Goal: Information Seeking & Learning: Learn about a topic

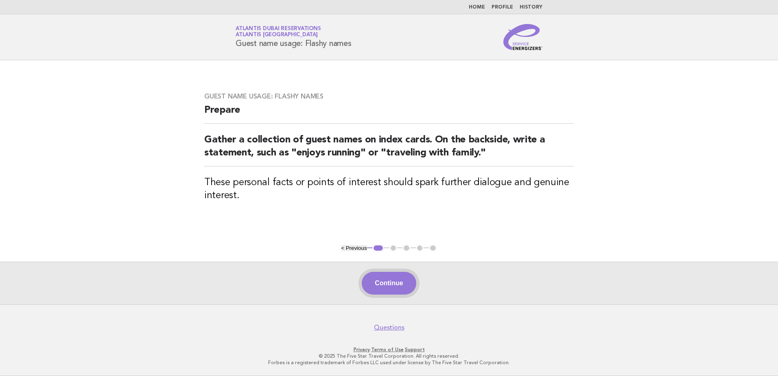
click at [392, 281] on button "Continue" at bounding box center [389, 283] width 54 height 23
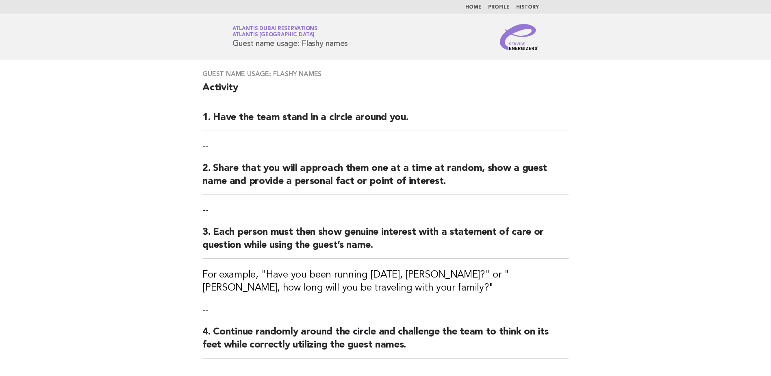
drag, startPoint x: 233, startPoint y: 43, endPoint x: 353, endPoint y: 41, distance: 120.8
click at [353, 41] on div "Service Energizers Atlantis Dubai Reservations Atlantis Dubai Guest name usage:…" at bounding box center [385, 37] width 329 height 26
copy h1 "Guest name usage: Flashy names"
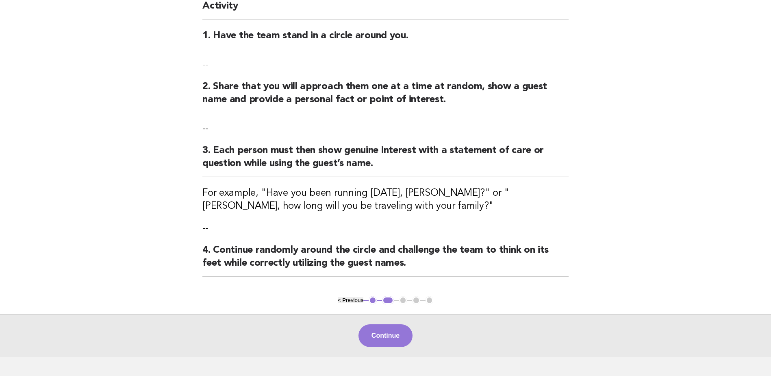
scroll to position [122, 0]
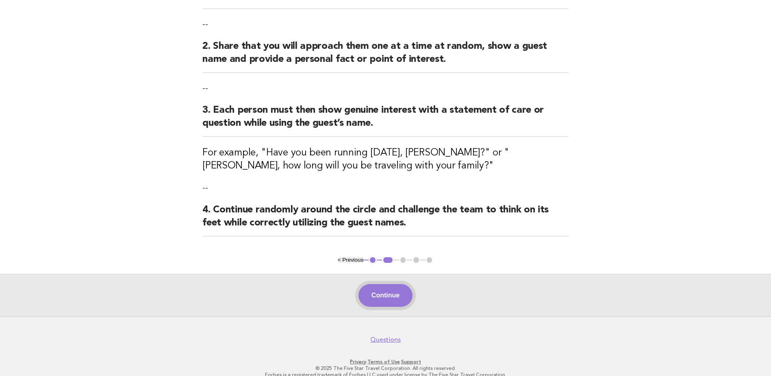
click at [384, 296] on button "Continue" at bounding box center [386, 295] width 54 height 23
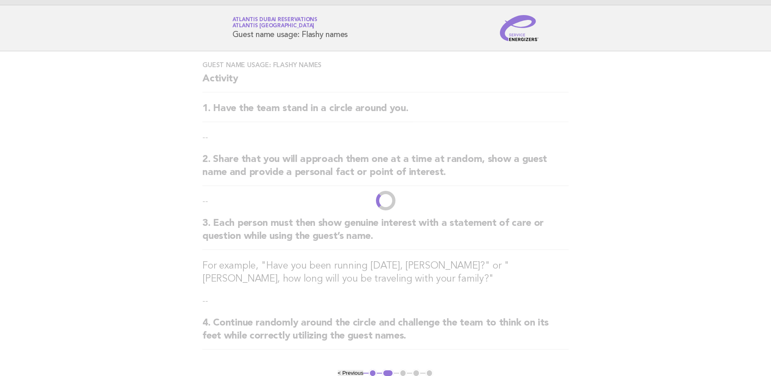
scroll to position [0, 0]
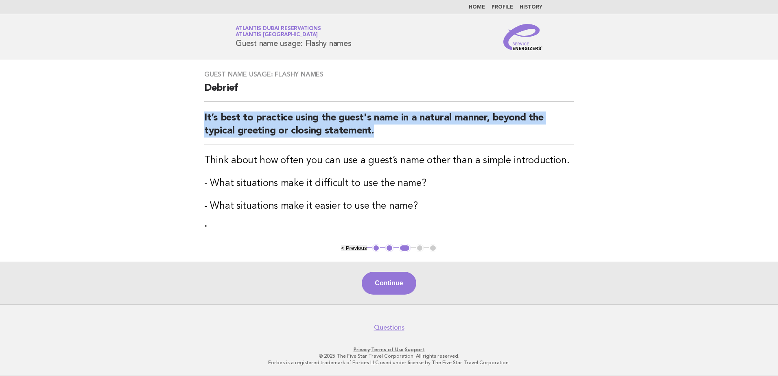
drag, startPoint x: 205, startPoint y: 118, endPoint x: 384, endPoint y: 133, distance: 180.0
click at [384, 133] on h2 "It’s best to practice using the guest's name in a natural manner, beyond the ty…" at bounding box center [388, 127] width 369 height 33
copy h2 "It’s best to practice using the guest's name in a natural manner, beyond the ty…"
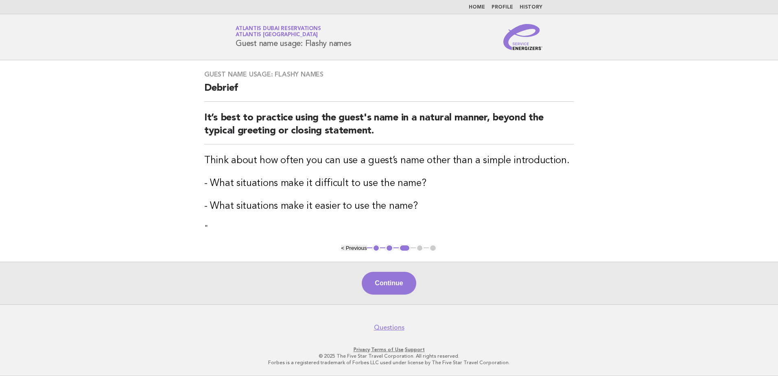
click at [205, 159] on h3 "Think about how often you can use a guest’s name other than a simple introducti…" at bounding box center [388, 160] width 369 height 13
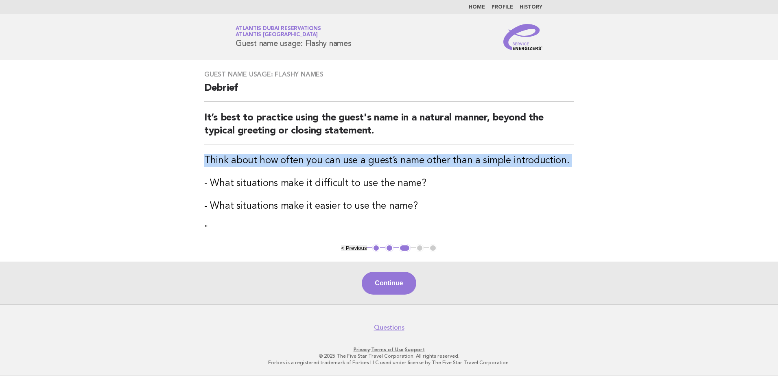
click at [205, 159] on h3 "Think about how often you can use a guest’s name other than a simple introducti…" at bounding box center [388, 160] width 369 height 13
copy div "Think about how often you can use a guest’s name other than a simple introducti…"
click at [378, 281] on button "Continue" at bounding box center [389, 283] width 54 height 23
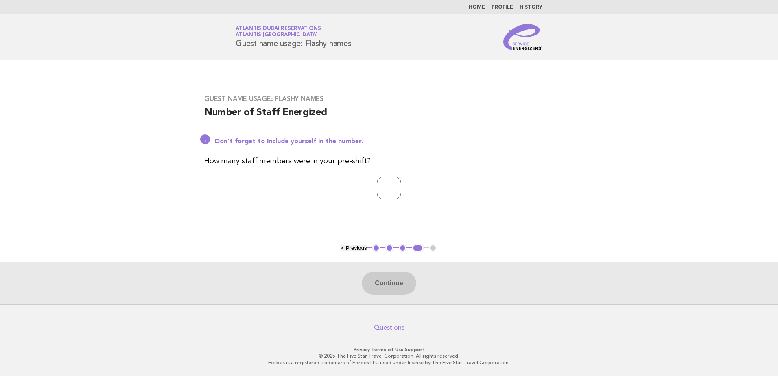
click at [392, 192] on input "number" at bounding box center [389, 187] width 24 height 23
type input "*"
click at [390, 283] on button "Continue" at bounding box center [389, 283] width 54 height 23
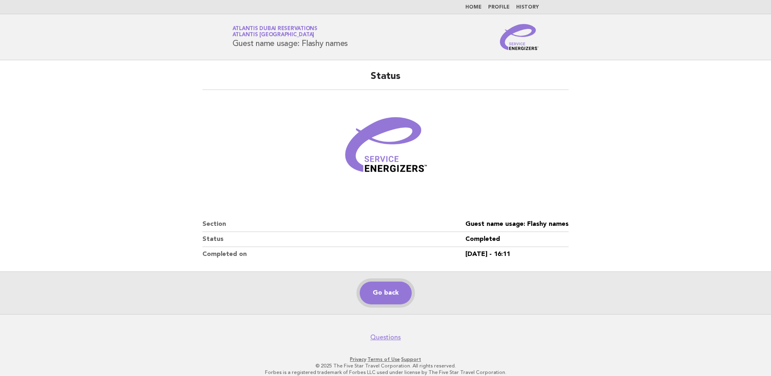
click at [379, 292] on link "Go back" at bounding box center [386, 292] width 52 height 23
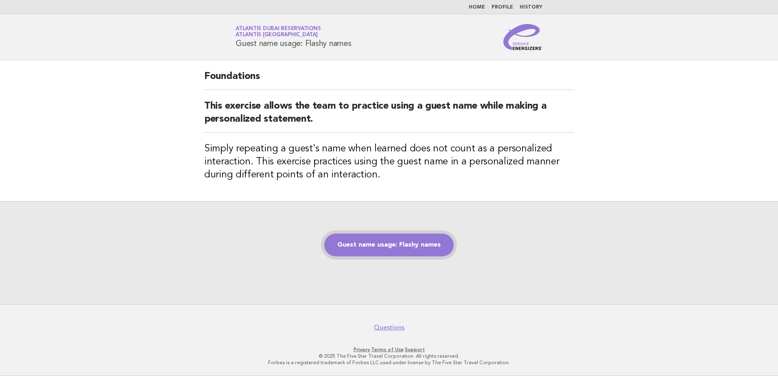
click at [393, 242] on link "Guest name usage: Flashy names" at bounding box center [388, 244] width 129 height 23
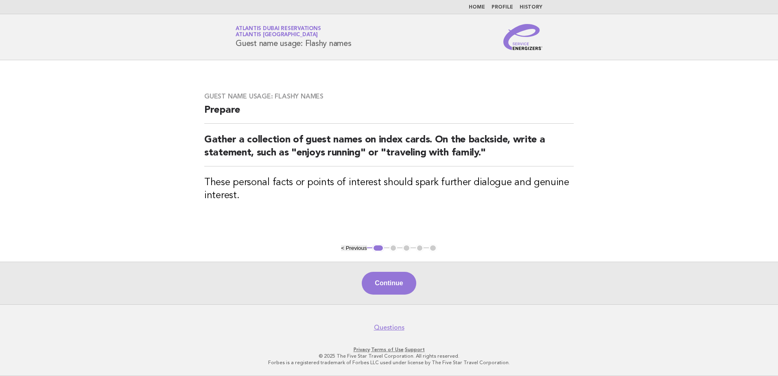
click at [403, 276] on button "Continue" at bounding box center [389, 283] width 54 height 23
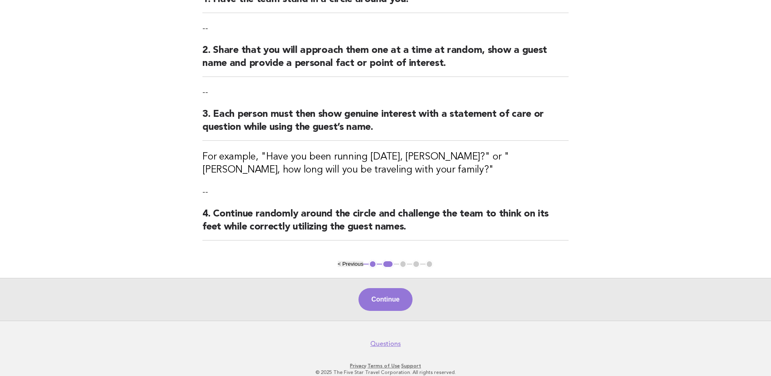
scroll to position [134, 0]
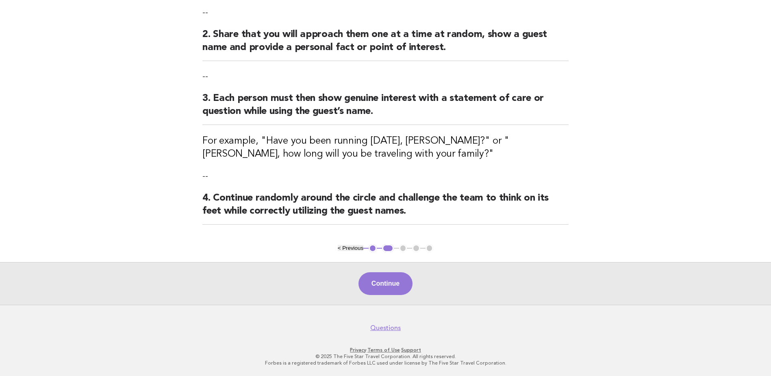
click at [379, 279] on button "Continue" at bounding box center [386, 283] width 54 height 23
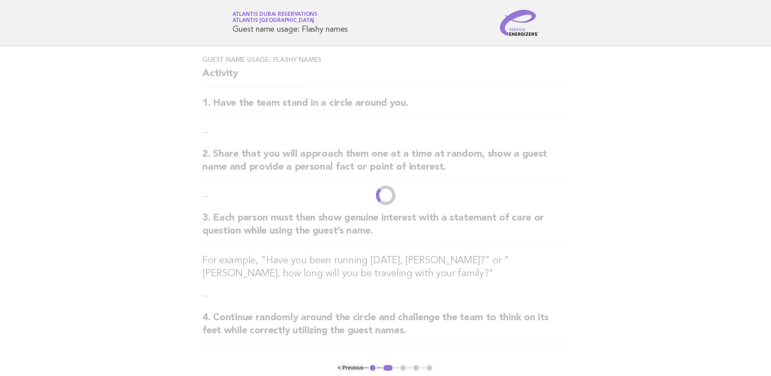
scroll to position [0, 0]
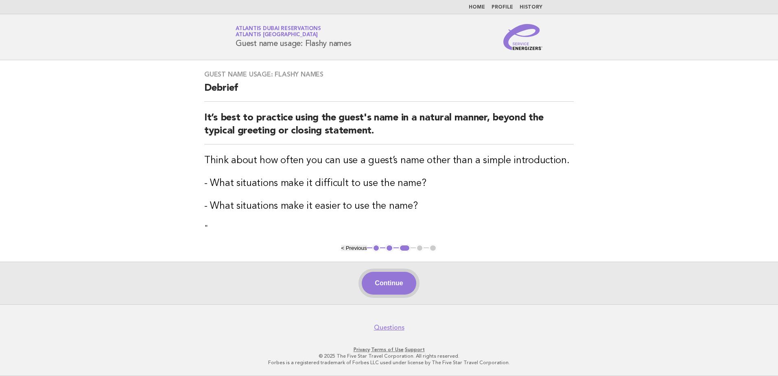
click at [387, 275] on button "Continue" at bounding box center [389, 283] width 54 height 23
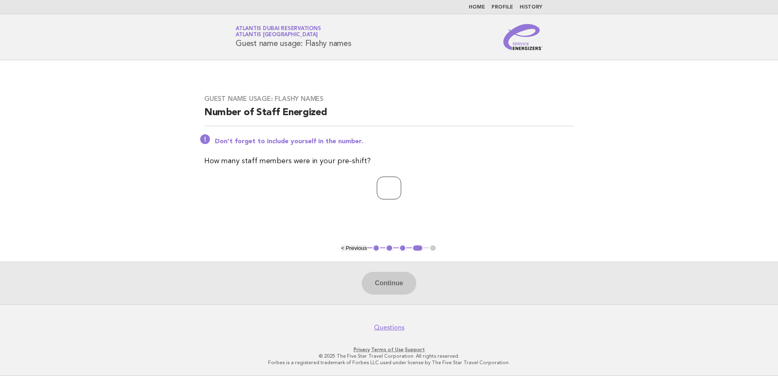
click at [390, 193] on input "number" at bounding box center [389, 187] width 24 height 23
type input "*"
click at [390, 285] on button "Continue" at bounding box center [389, 283] width 54 height 23
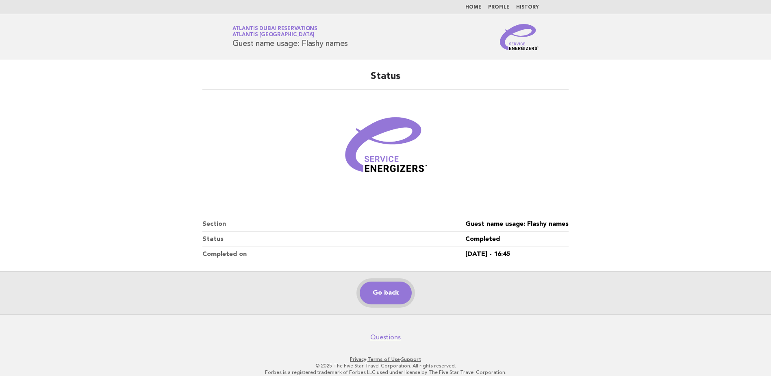
click at [385, 295] on link "Go back" at bounding box center [386, 292] width 52 height 23
